Goal: Communication & Community: Answer question/provide support

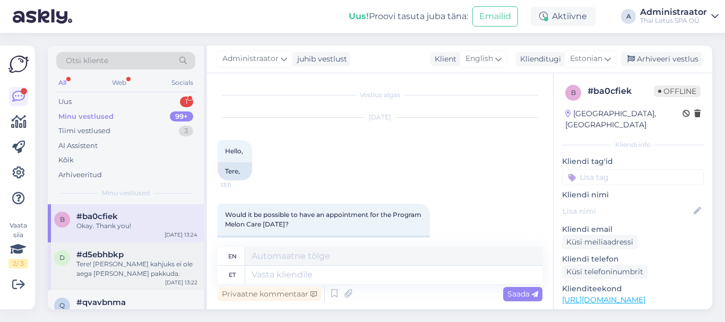
scroll to position [165, 0]
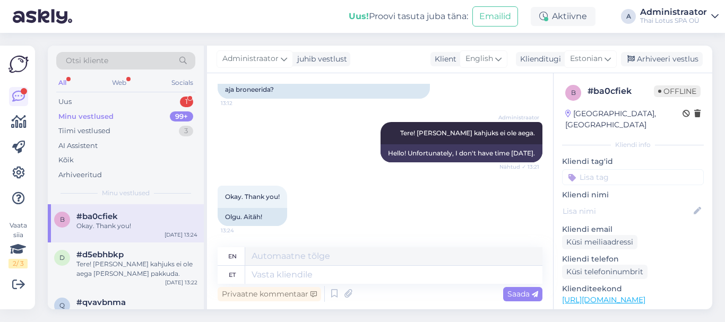
click at [67, 79] on div "All" at bounding box center [62, 83] width 12 height 14
click at [188, 102] on div "1" at bounding box center [186, 102] width 13 height 11
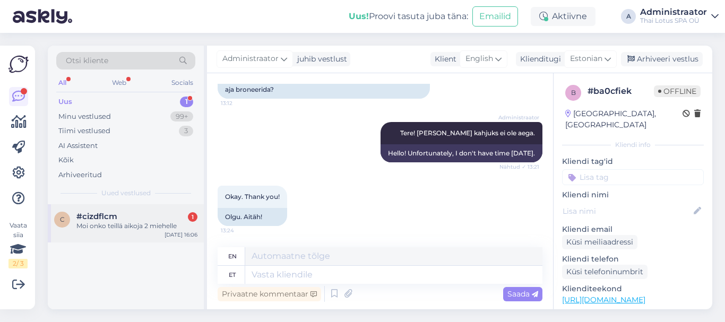
click at [116, 229] on div "Moi onko teillä aikoja 2 miehelle" at bounding box center [136, 226] width 121 height 10
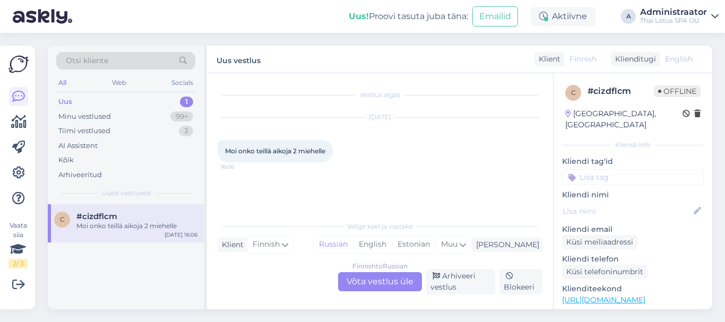
click at [367, 288] on div "Finnish to Russian Võta vestlus üle" at bounding box center [380, 281] width 84 height 19
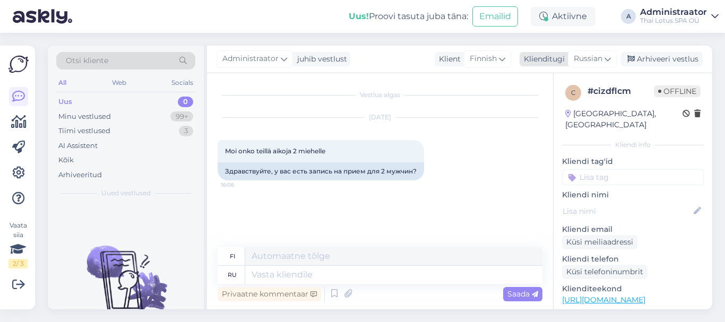
click at [609, 57] on icon at bounding box center [608, 59] width 6 height 12
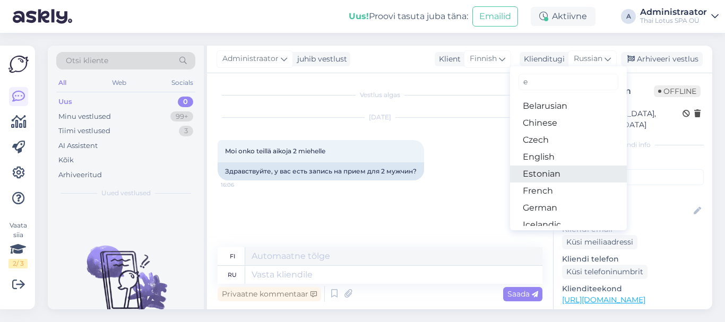
click at [558, 171] on link "Estonian" at bounding box center [568, 174] width 117 height 17
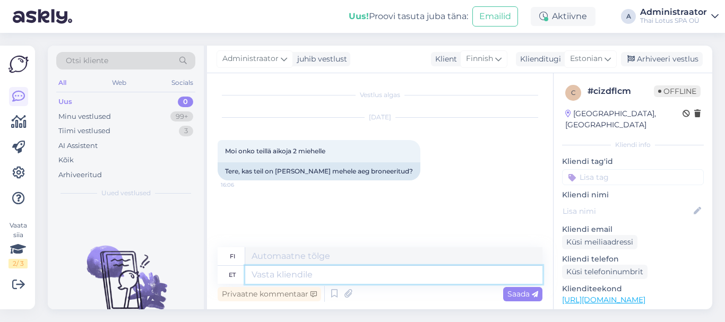
click at [301, 278] on textarea at bounding box center [393, 275] width 297 height 18
type textarea "Tere!"
type textarea "Hei!"
type textarea "Tere! Täna"
type textarea "Hei! Tänään"
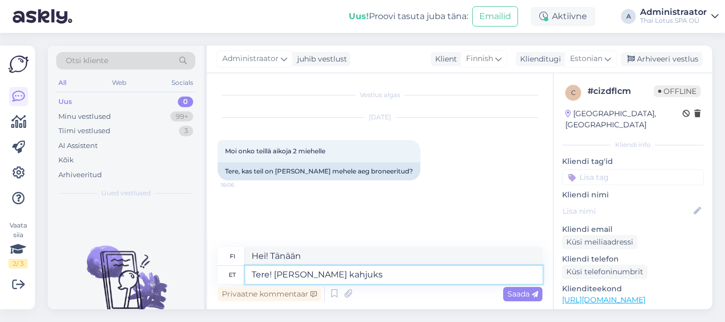
type textarea "Tere! [PERSON_NAME] kahjuks e"
type textarea "Hei! Valitettavasti tänään"
type textarea "Tere! [PERSON_NAME] kahjuks ei"
type textarea "Hei! Valitettavasti ei tänään"
type textarea "Tere! [PERSON_NAME] kahjuks ei ole"
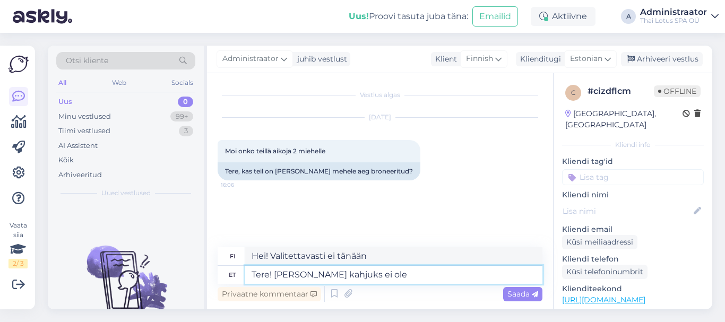
type textarea "Hei! Valitettavasti tänään ei ole."
type textarea "Tere! [PERSON_NAME] kahjuks ei ole aega"
type textarea "Hei! Valitettavasti minulla ei ole aikaa tänään."
type textarea "Tere! [PERSON_NAME] kahjuks ei ole aega [PERSON_NAME]"
type textarea "Hei! Valitettavasti tänään ei ole aikaa kahdelle."
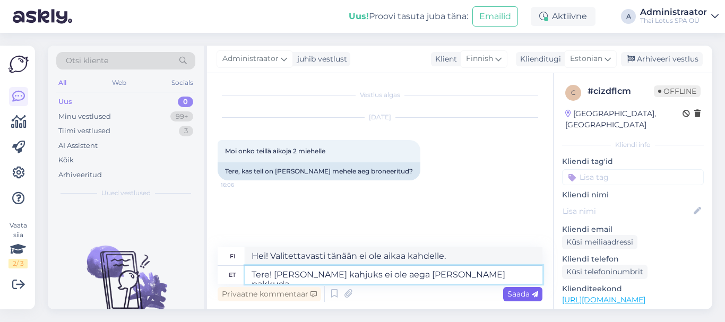
type textarea "Tere! [PERSON_NAME] kahjuks ei ole aega [PERSON_NAME] pakkuda"
click at [527, 295] on span "Saada" at bounding box center [523, 294] width 31 height 10
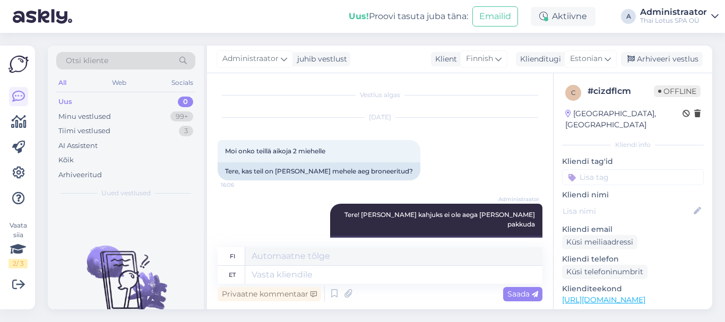
scroll to position [18, 0]
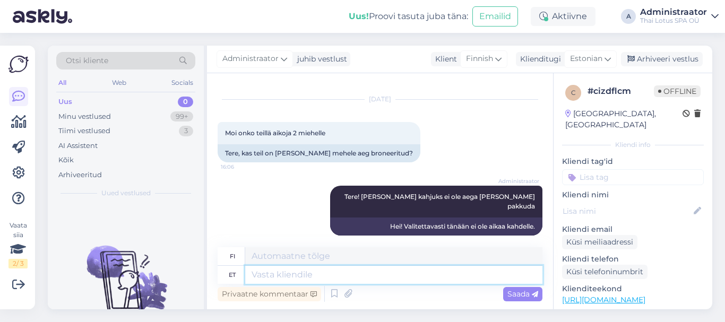
click at [332, 276] on textarea at bounding box center [393, 275] width 297 height 18
type textarea "Tä"
type textarea "Koko"
type textarea "Tänasek"
type textarea "Tänään"
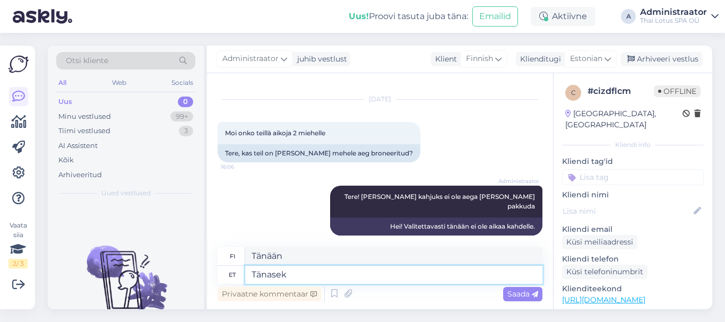
type textarea "Tänasek"
